Goal: Transaction & Acquisition: Book appointment/travel/reservation

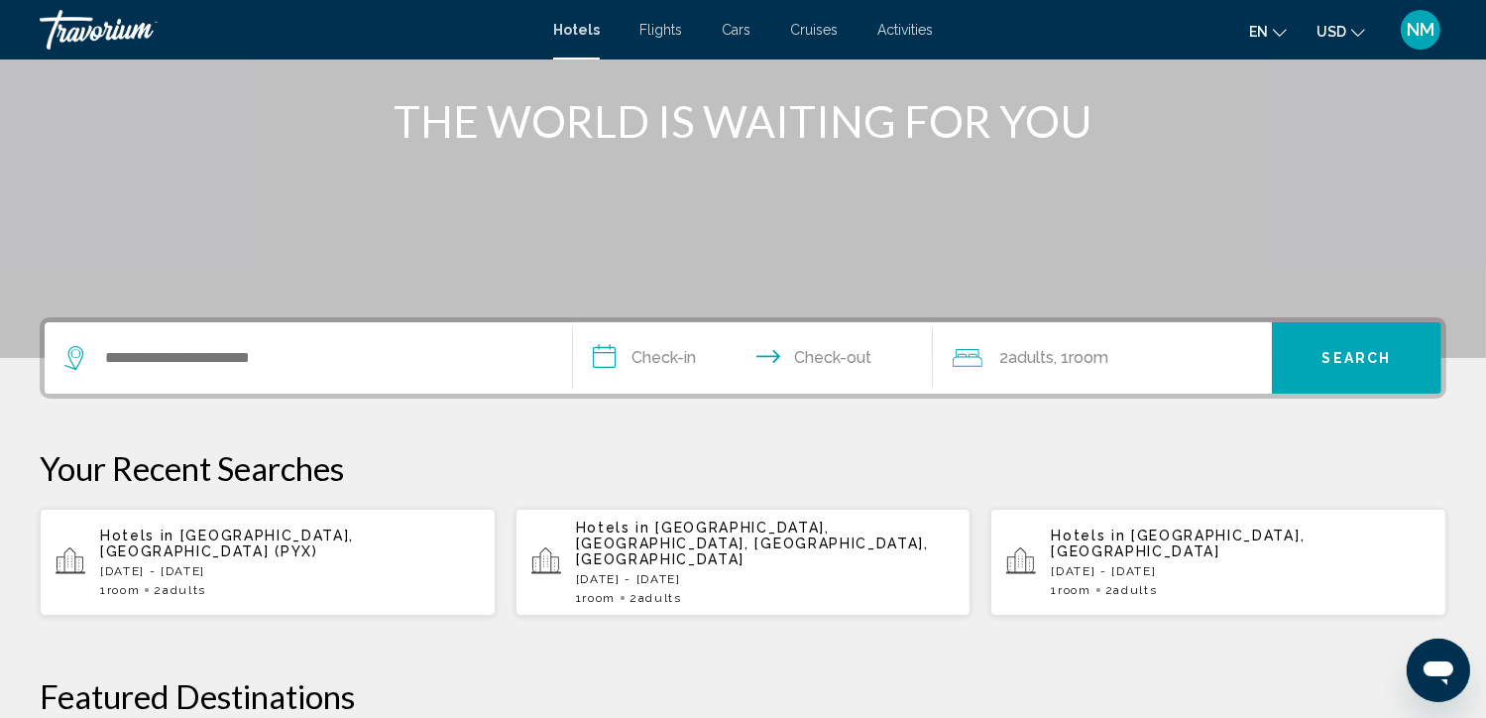
scroll to position [297, 0]
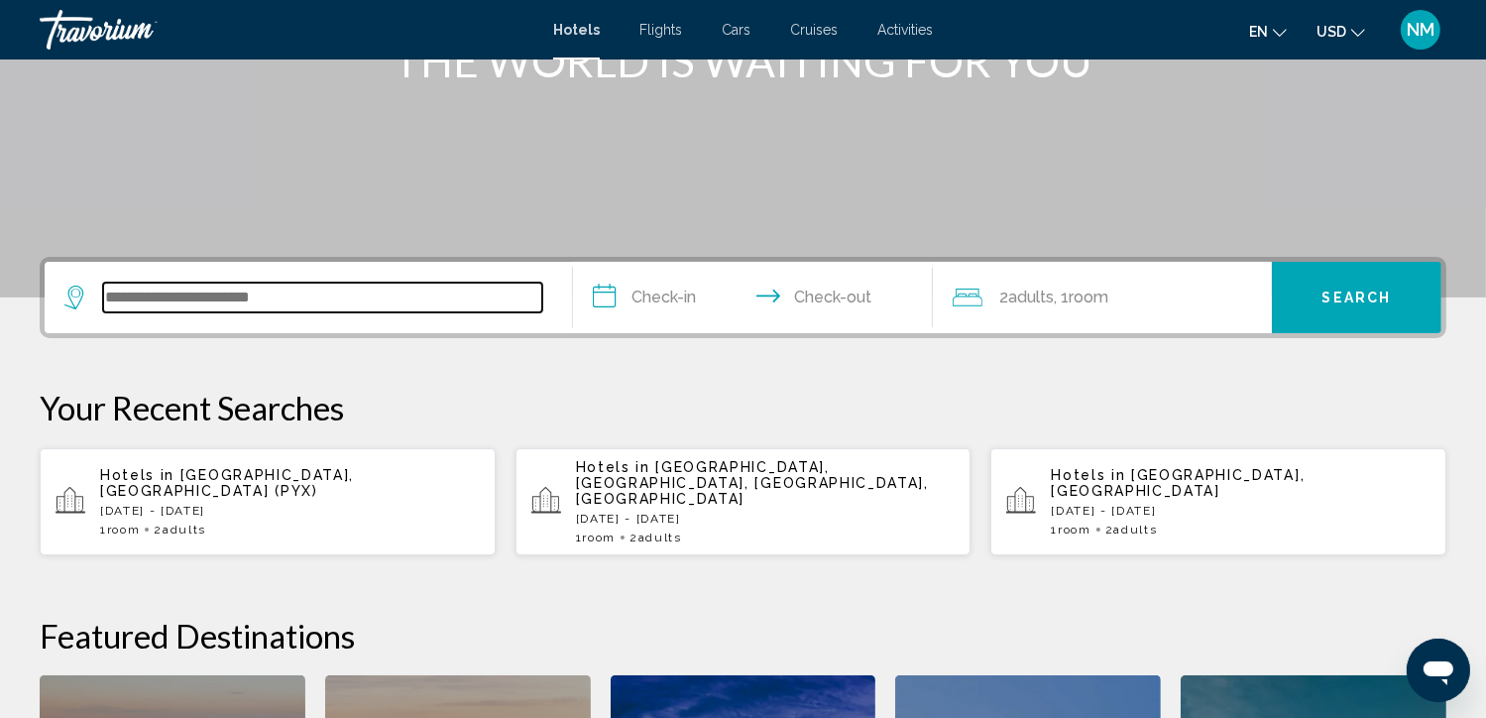
click at [344, 288] on input "Search widget" at bounding box center [322, 297] width 439 height 30
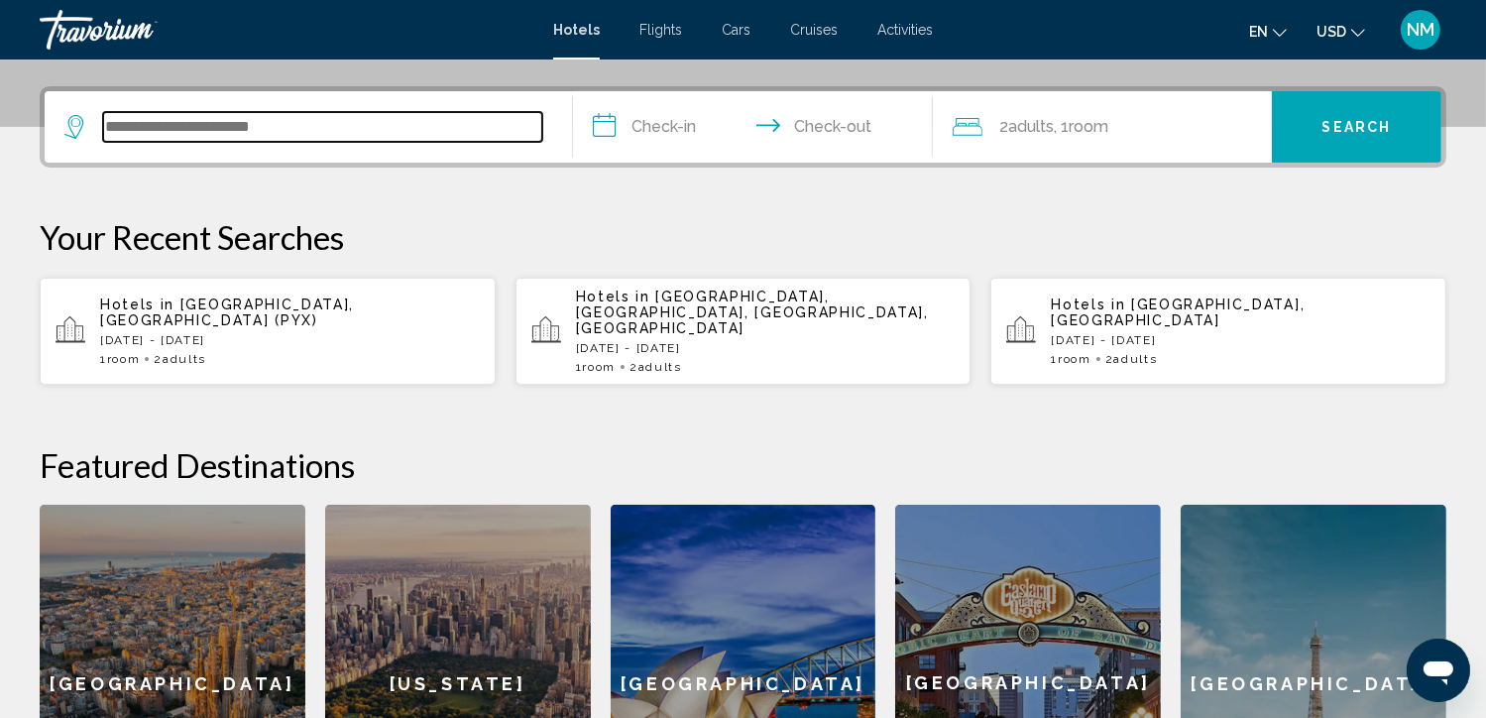
scroll to position [489, 0]
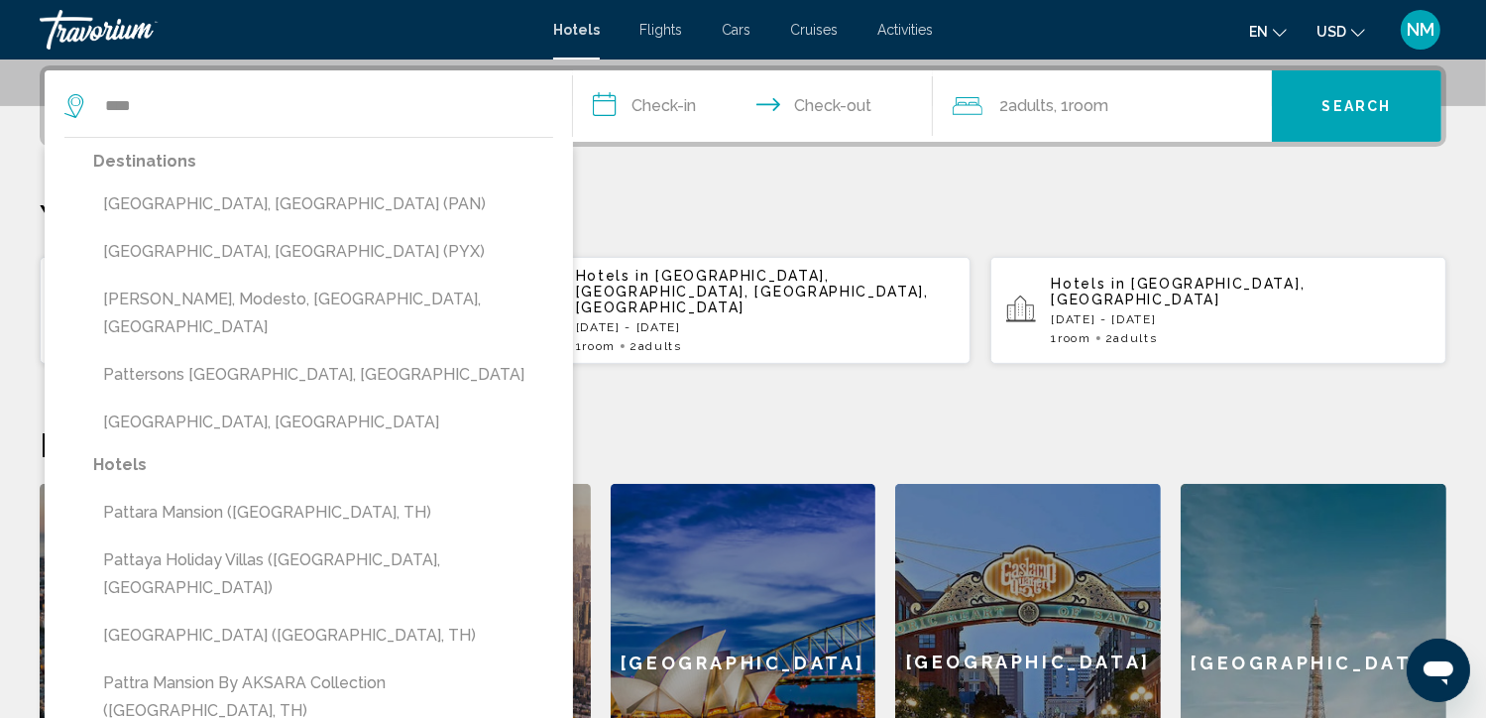
drag, startPoint x: 247, startPoint y: 249, endPoint x: 373, endPoint y: 245, distance: 125.9
click at [247, 250] on button "[GEOGRAPHIC_DATA], [GEOGRAPHIC_DATA] (PYX)" at bounding box center [323, 252] width 460 height 38
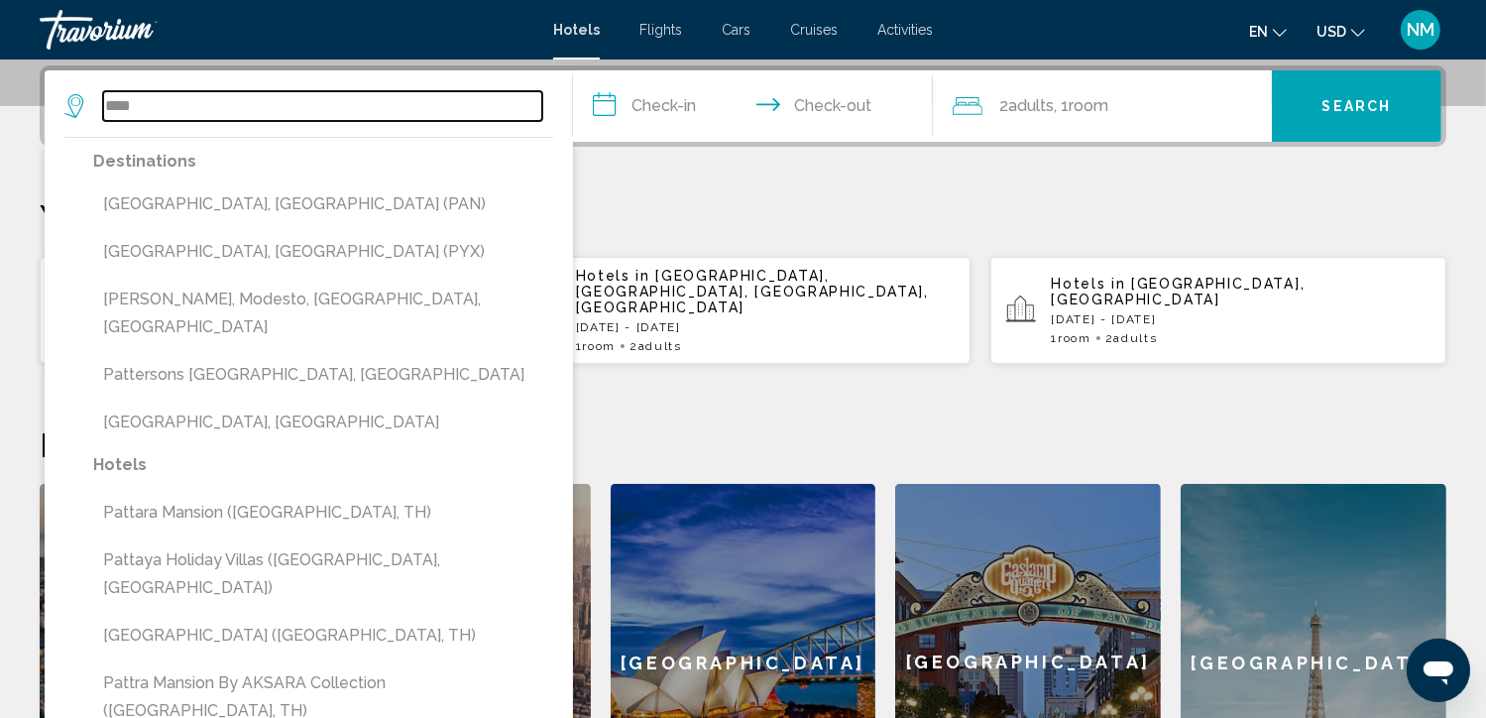
type input "**********"
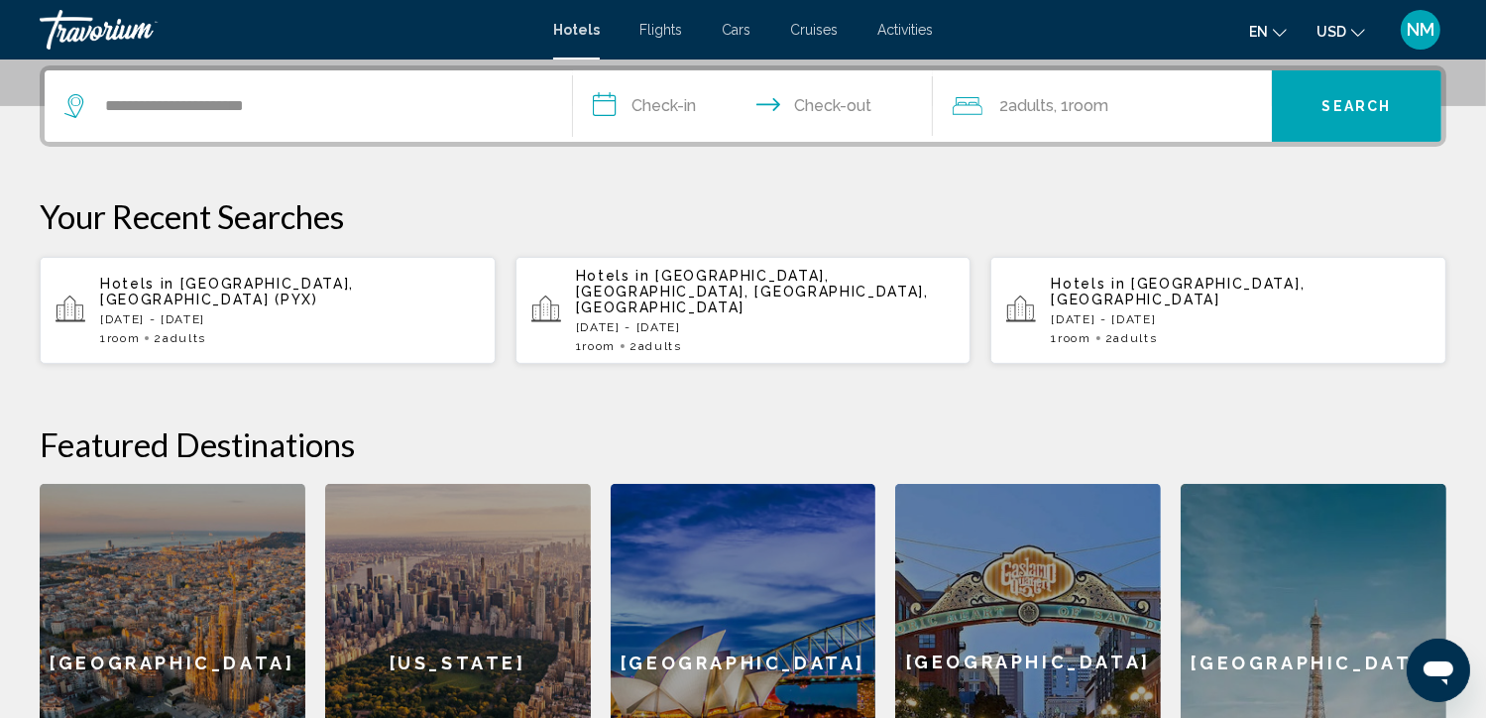
click at [625, 104] on input "**********" at bounding box center [756, 108] width 367 height 77
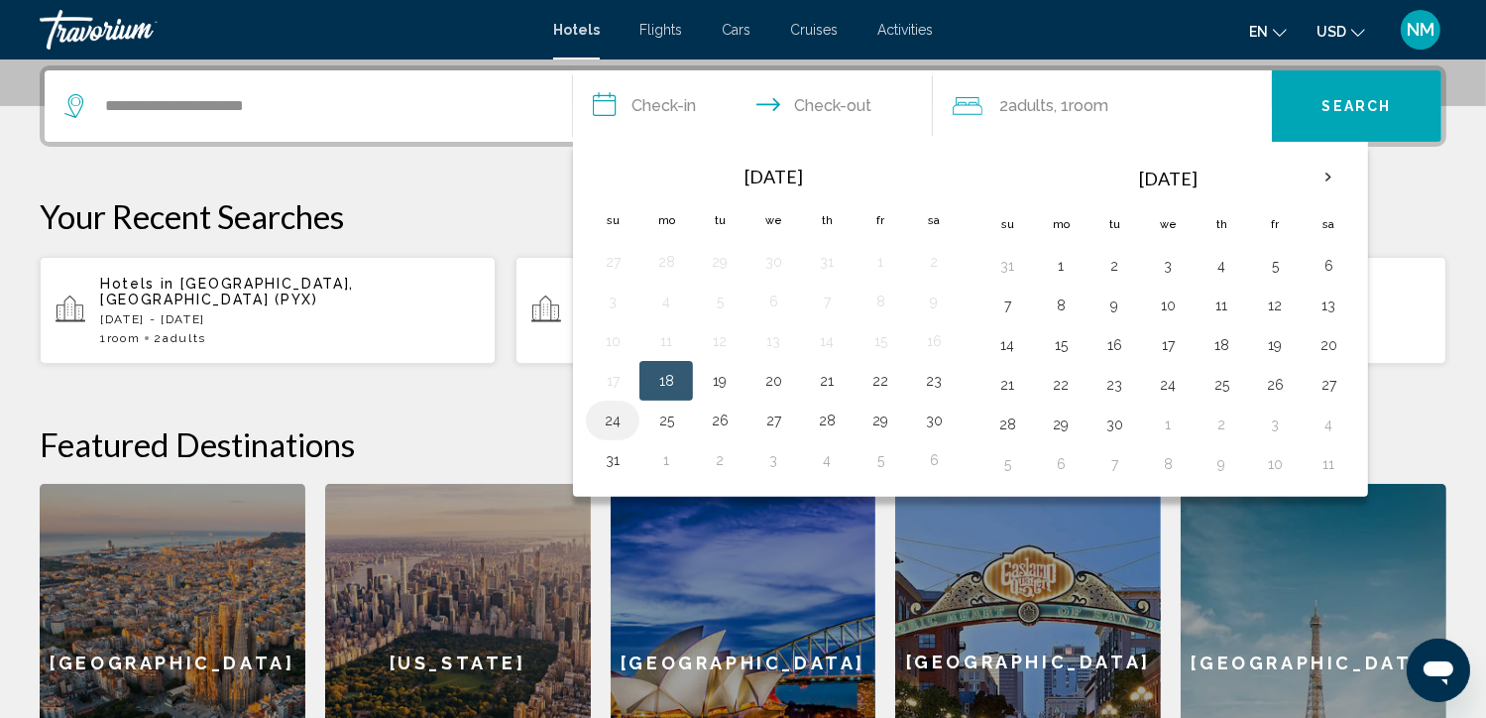
click at [626, 418] on button "24" at bounding box center [613, 420] width 32 height 28
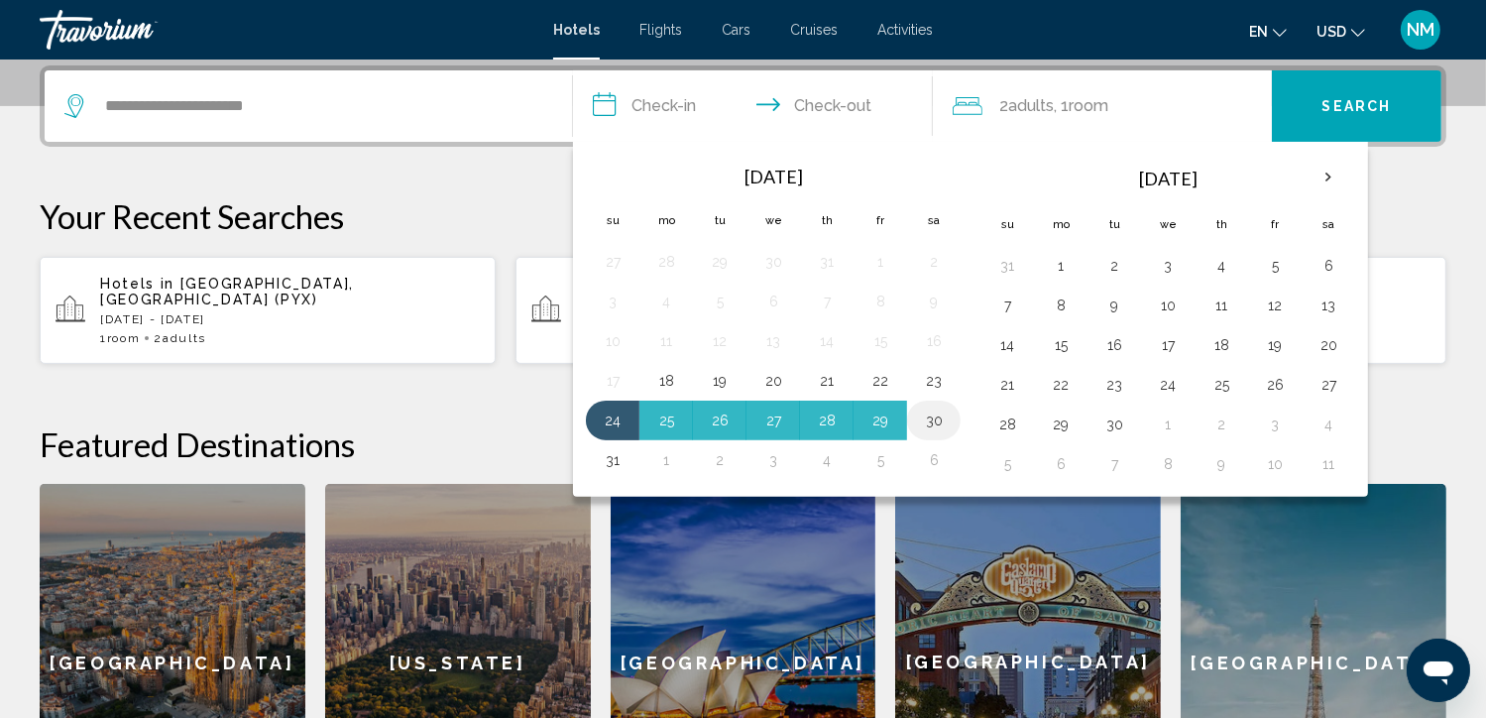
click at [932, 411] on button "30" at bounding box center [934, 420] width 32 height 28
type input "**********"
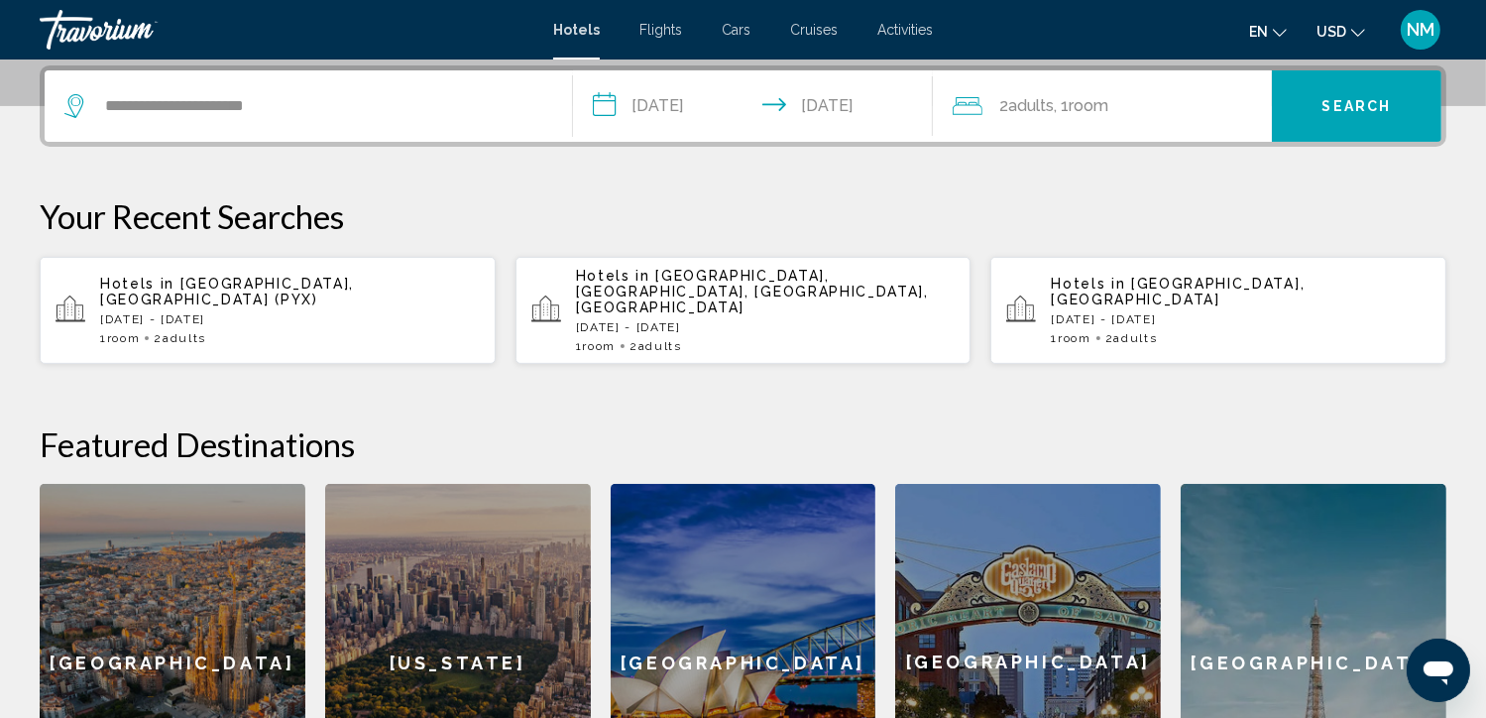
click at [1334, 88] on button "Search" at bounding box center [1356, 105] width 169 height 71
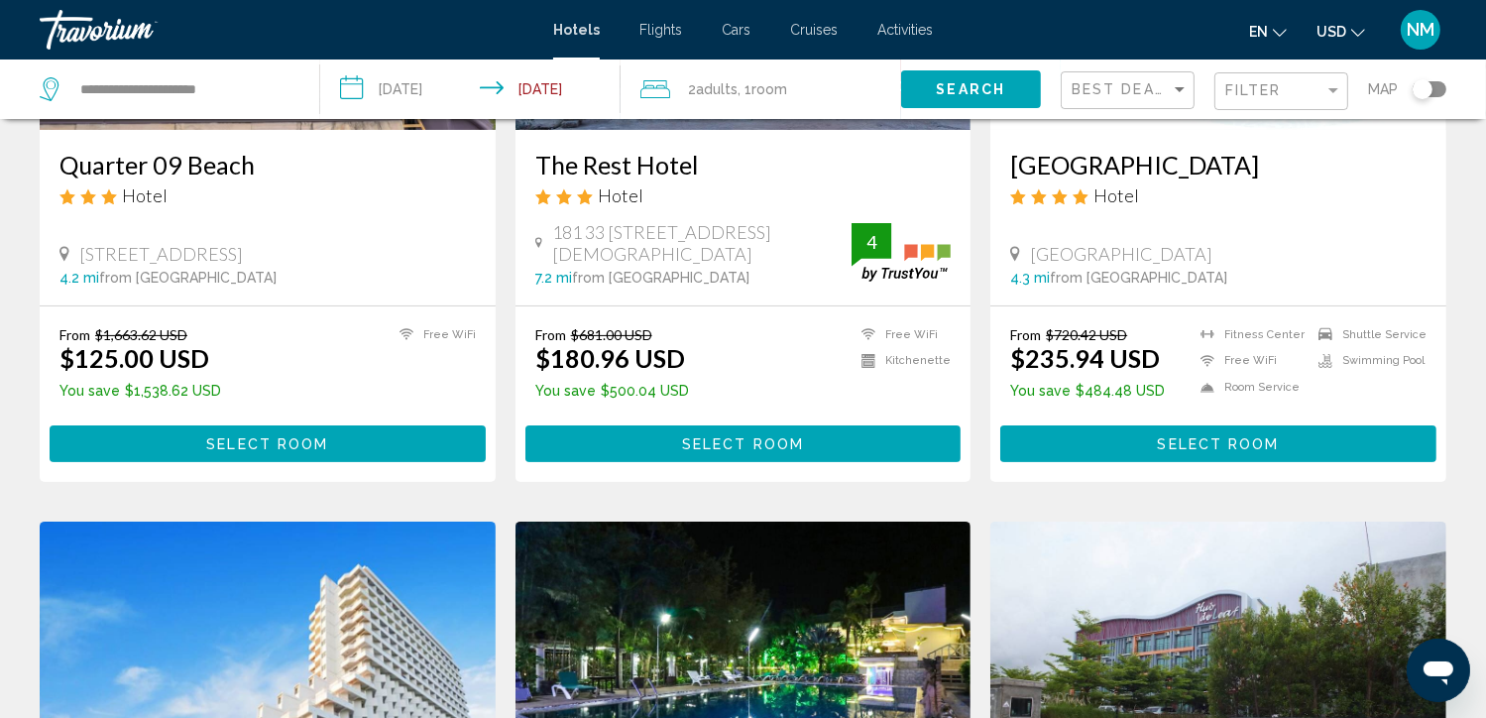
scroll to position [396, 0]
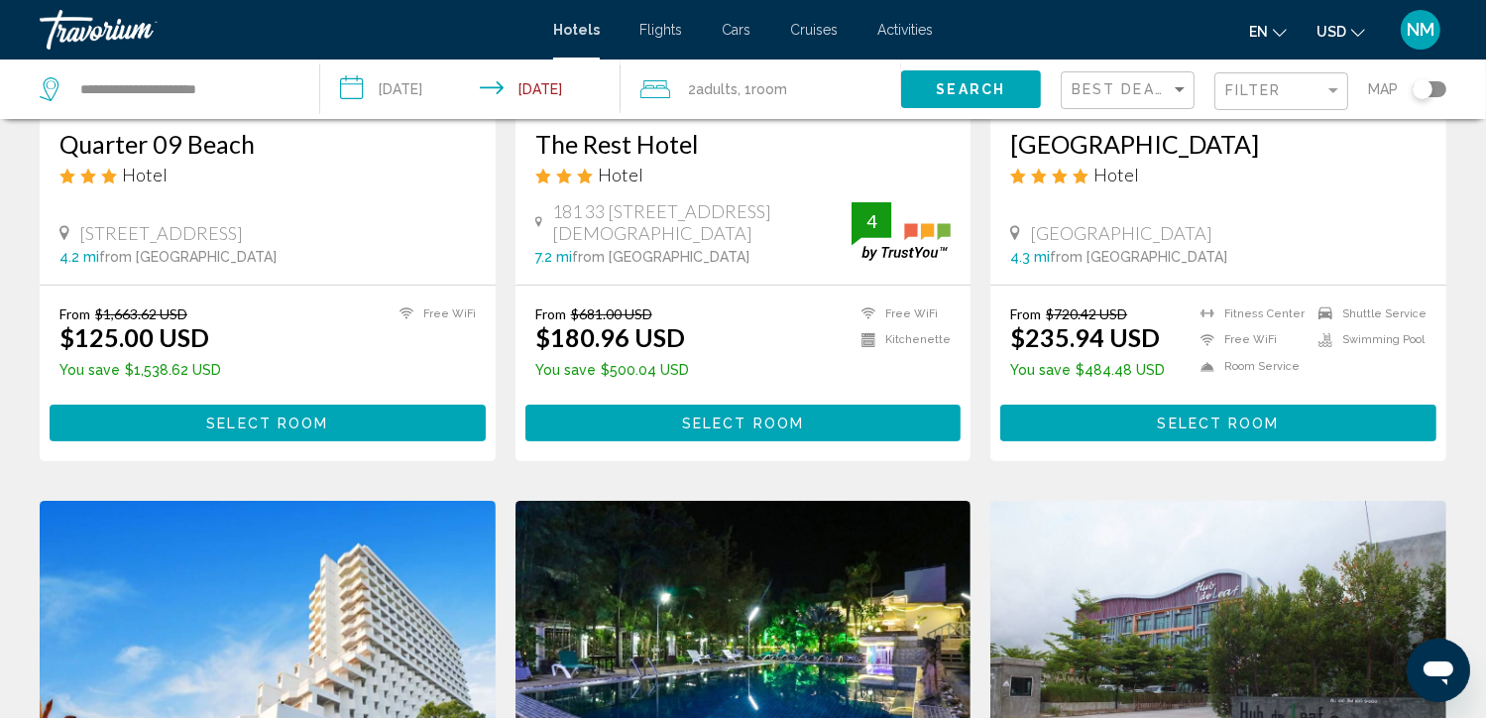
click at [282, 415] on span "Select Room" at bounding box center [267, 423] width 122 height 16
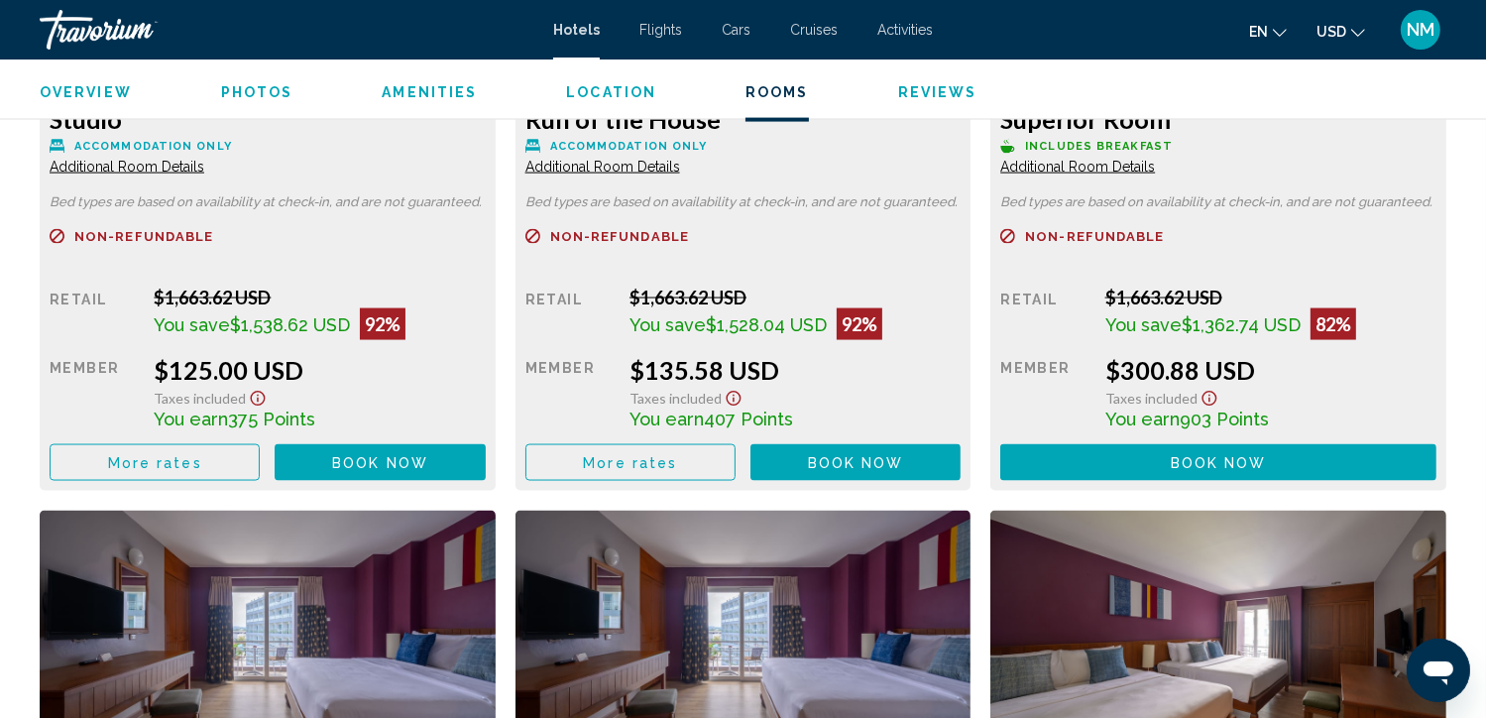
scroll to position [2875, 0]
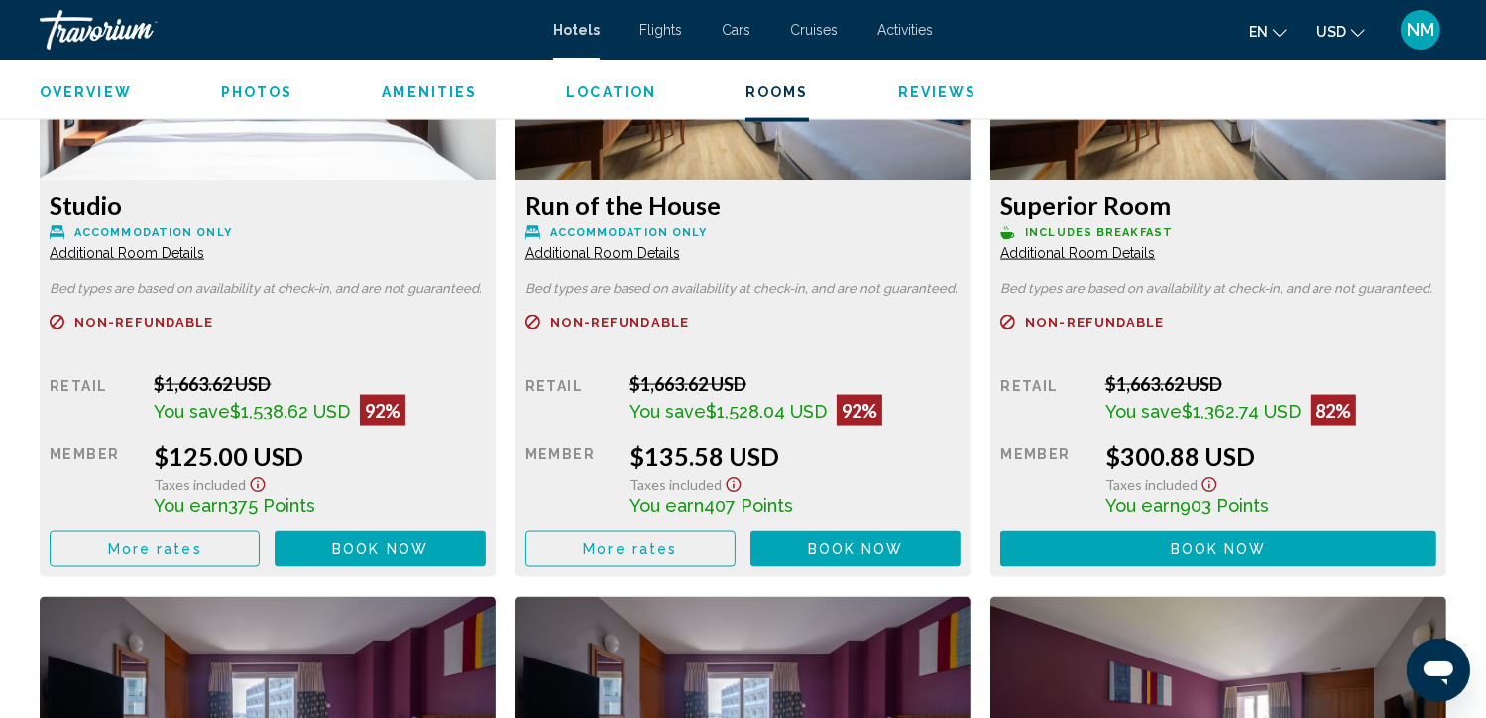
click at [352, 541] on span "Book now" at bounding box center [380, 549] width 96 height 16
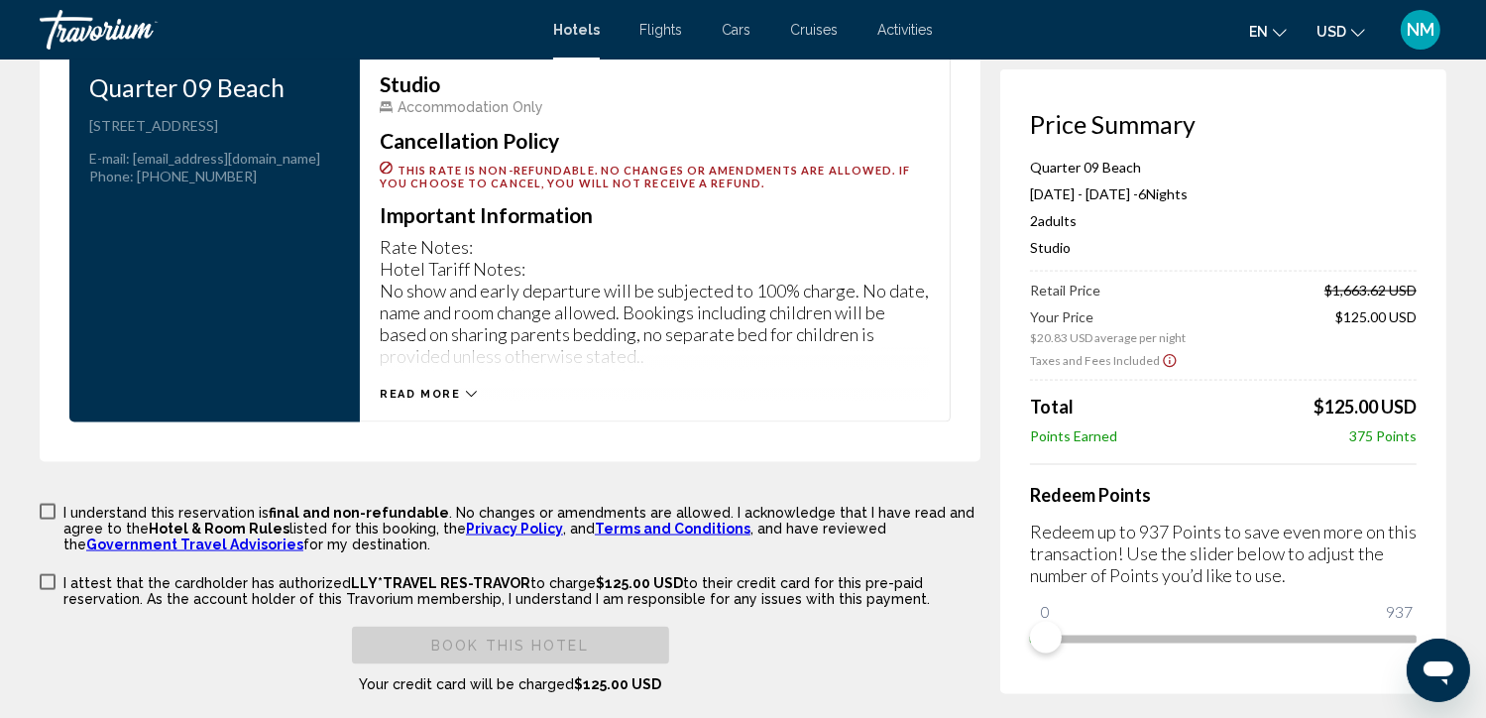
scroll to position [2775, 0]
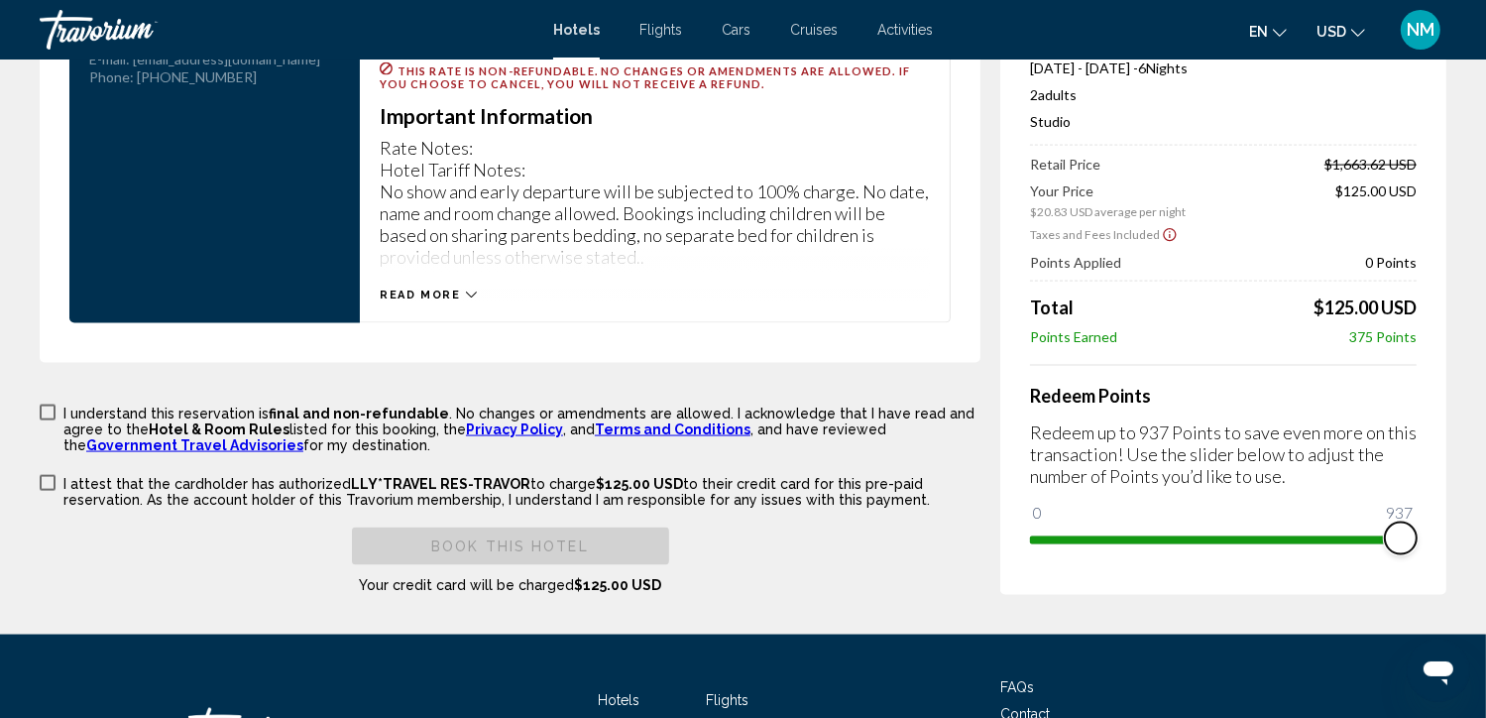
drag, startPoint x: 1044, startPoint y: 520, endPoint x: 1511, endPoint y: 553, distance: 468.0
